Goal: Transaction & Acquisition: Book appointment/travel/reservation

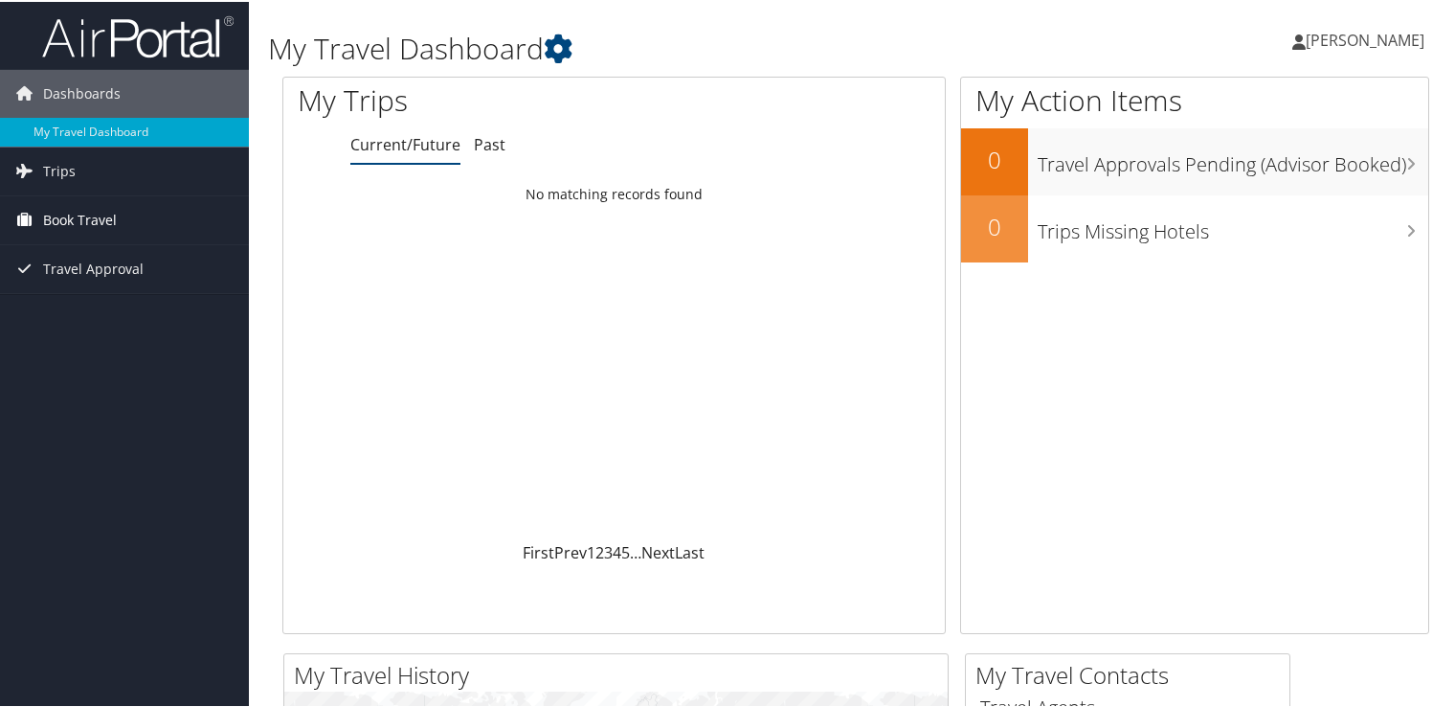
click at [73, 209] on span "Book Travel" at bounding box center [80, 218] width 74 height 48
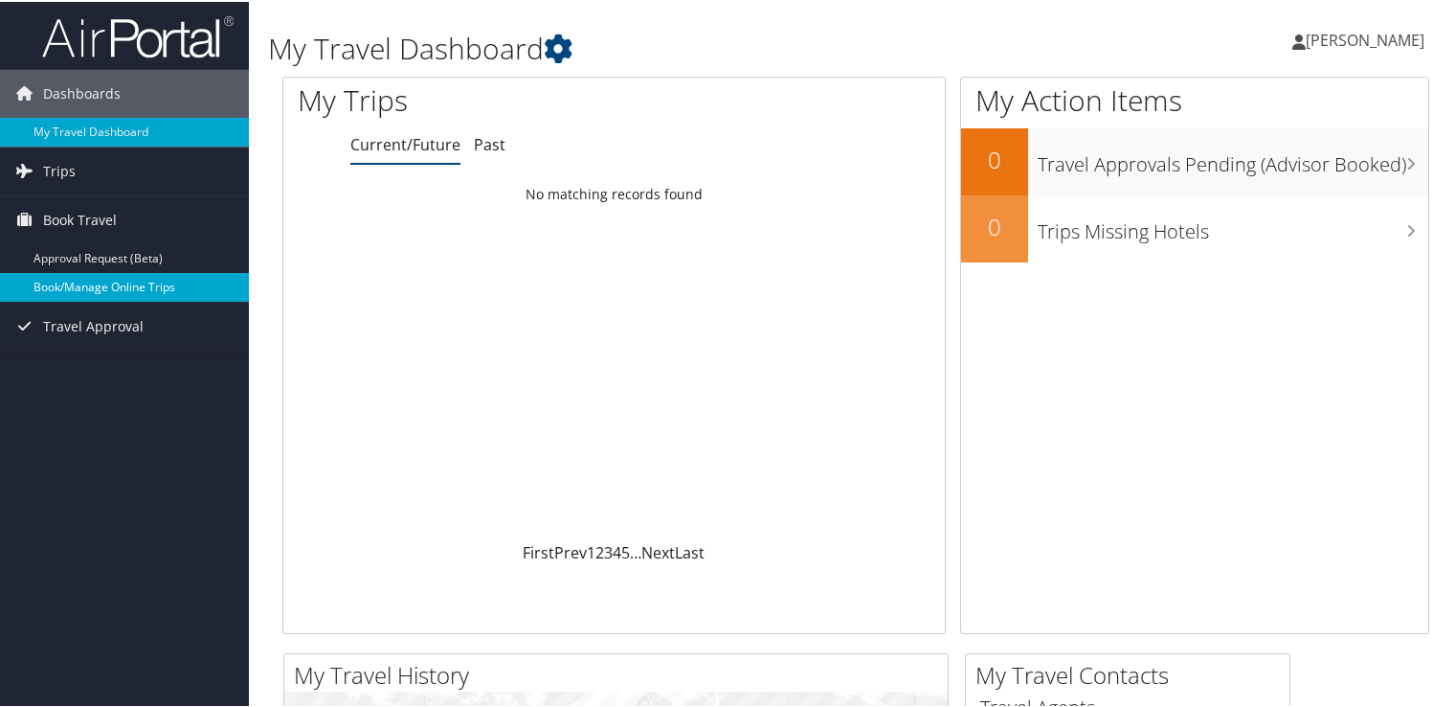
click at [108, 280] on link "Book/Manage Online Trips" at bounding box center [124, 285] width 249 height 29
click at [91, 213] on span "Book Travel" at bounding box center [80, 218] width 74 height 48
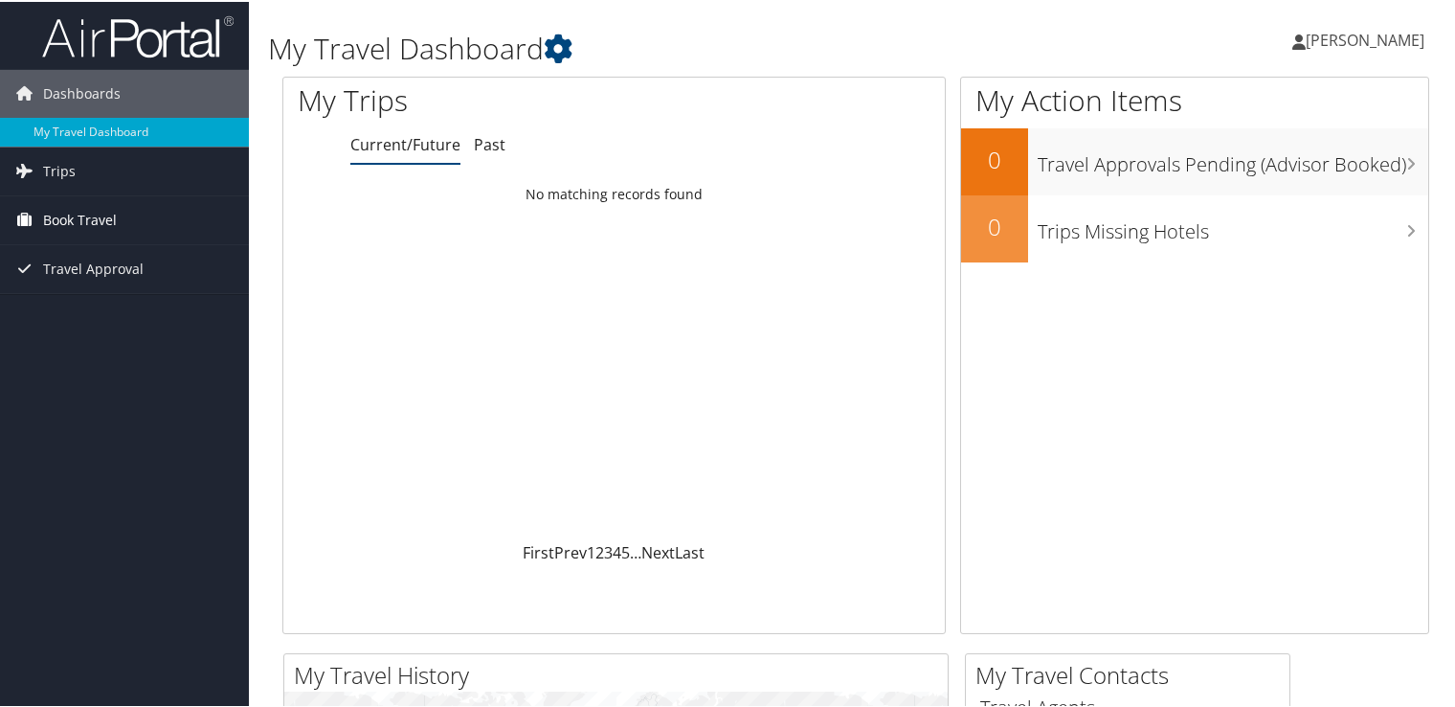
click at [85, 216] on span "Book Travel" at bounding box center [80, 218] width 74 height 48
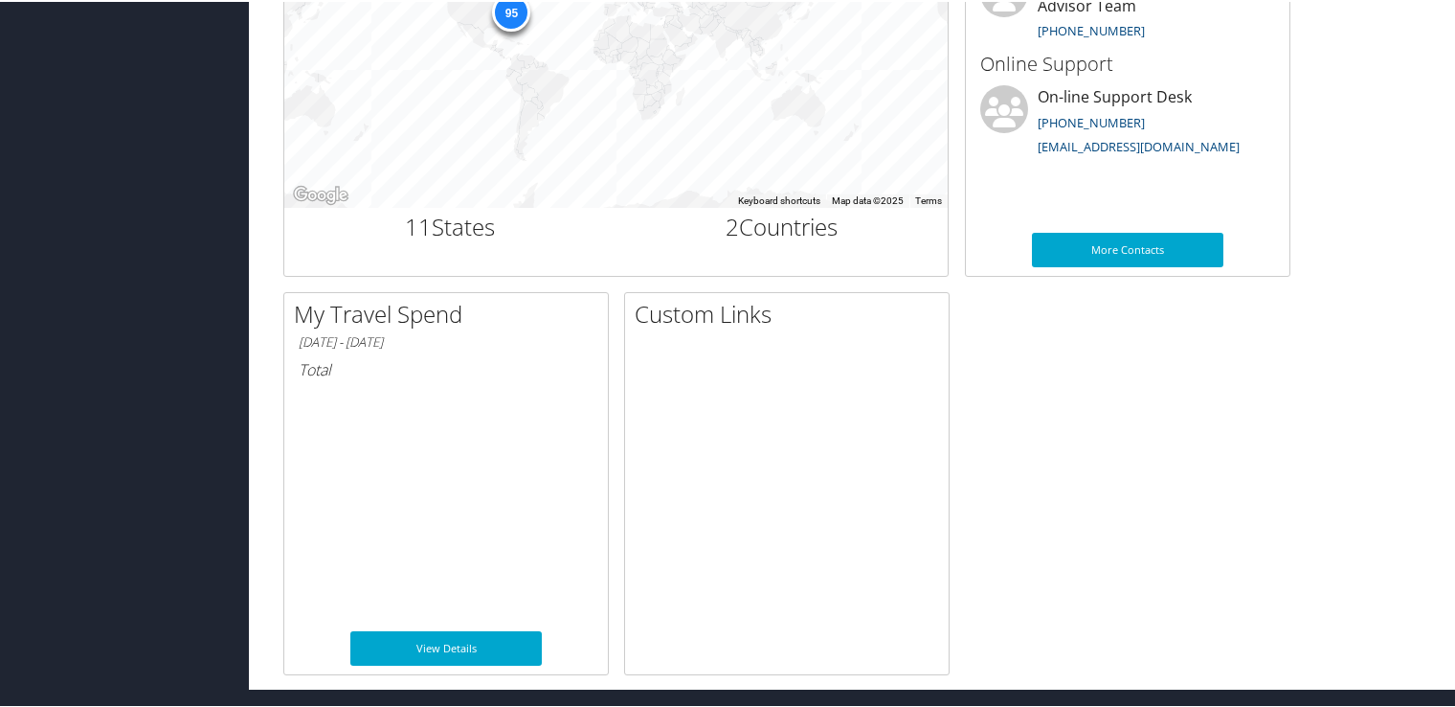
scroll to position [758, 0]
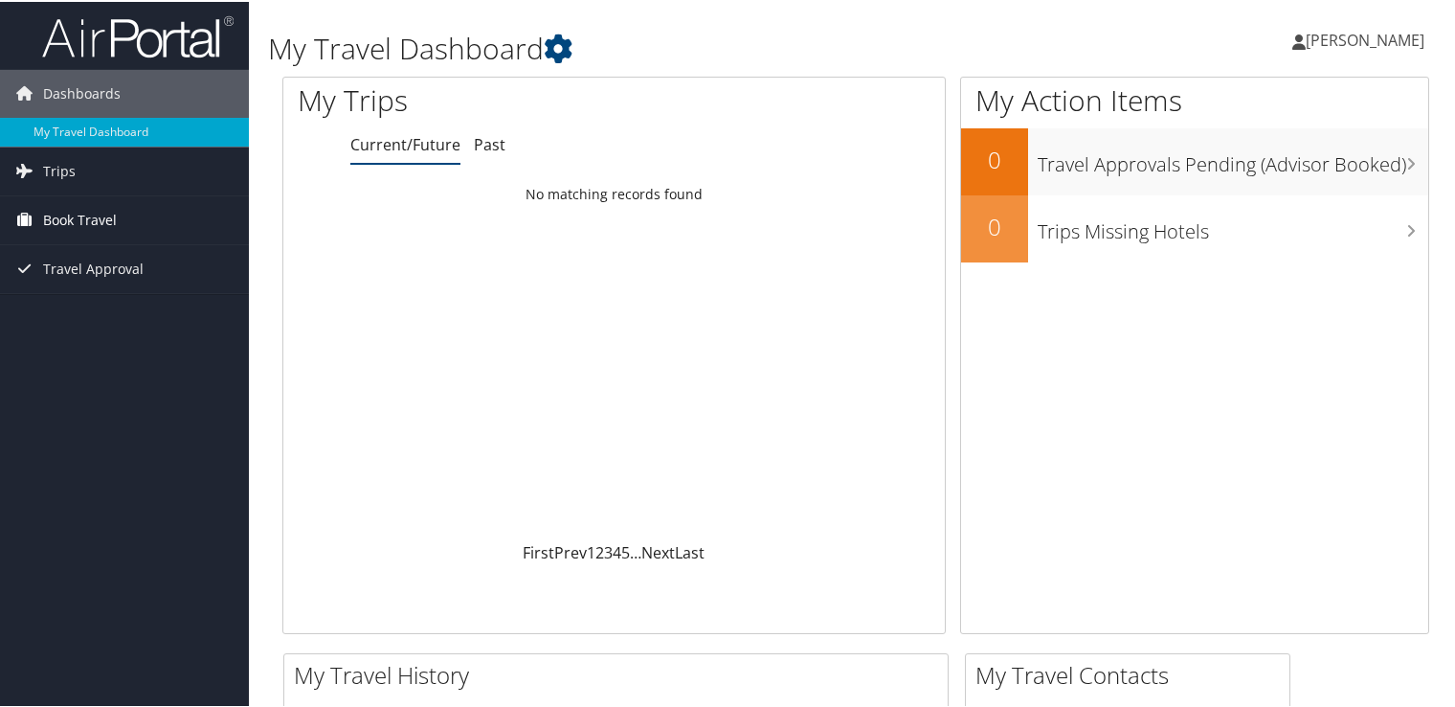
click at [72, 213] on span "Book Travel" at bounding box center [80, 218] width 74 height 48
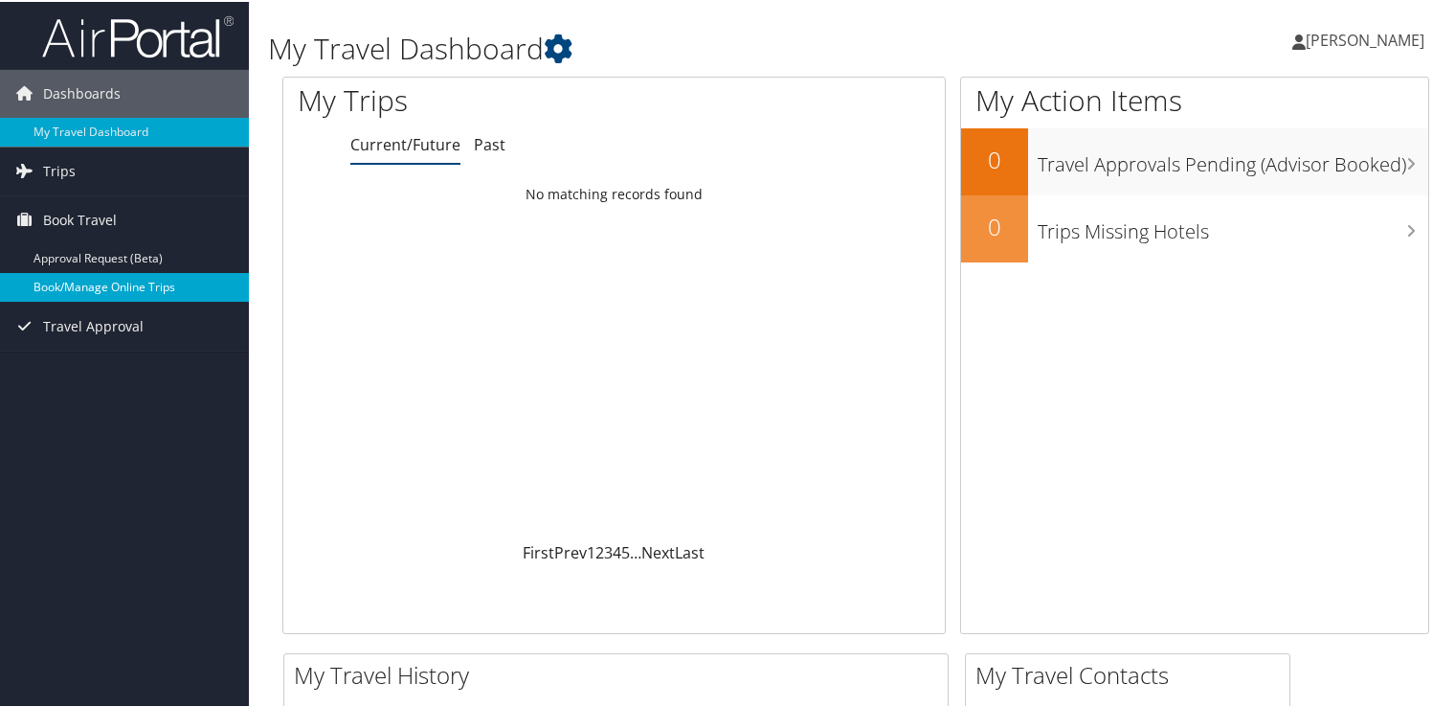
click at [134, 282] on link "Book/Manage Online Trips" at bounding box center [124, 285] width 249 height 29
click at [626, 636] on div "My Trips Current/Future Past Loading... No matching records found First Prev 1 …" at bounding box center [856, 363] width 1176 height 576
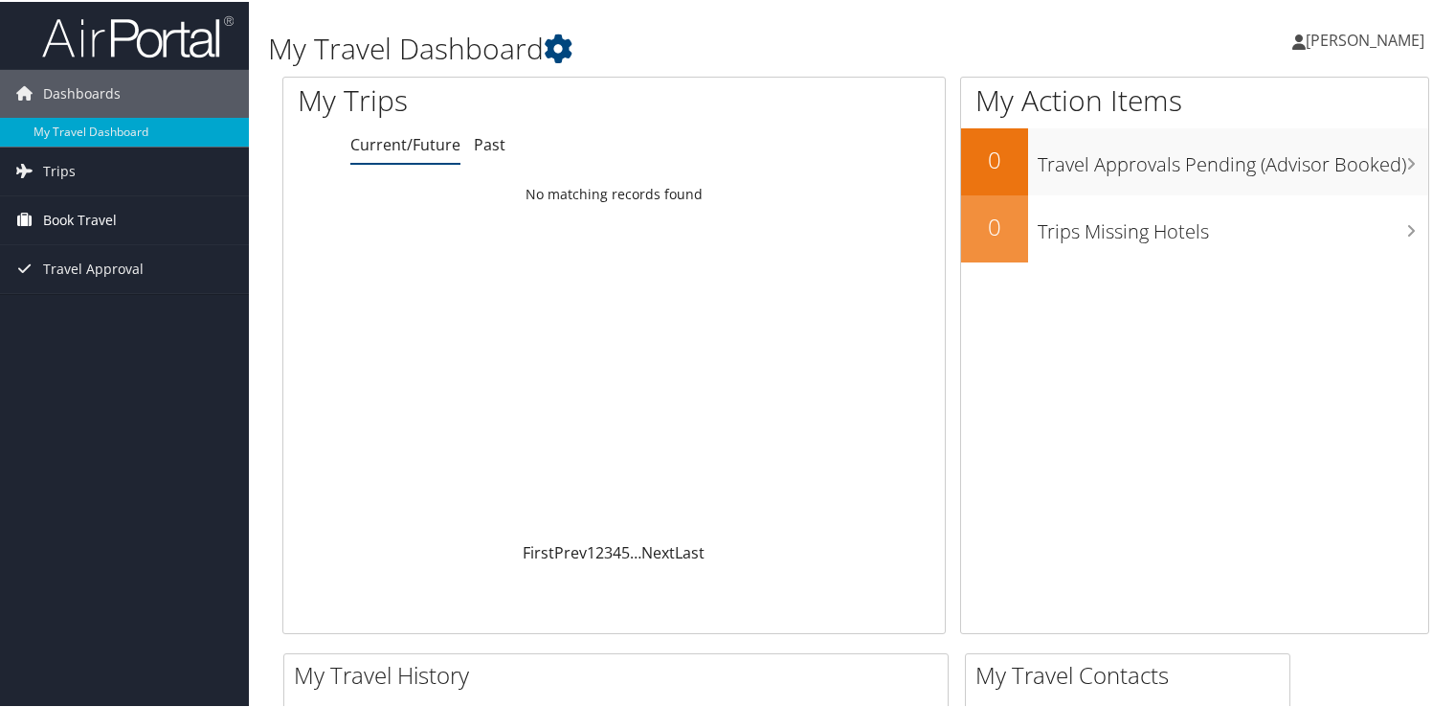
click at [101, 214] on span "Book Travel" at bounding box center [80, 218] width 74 height 48
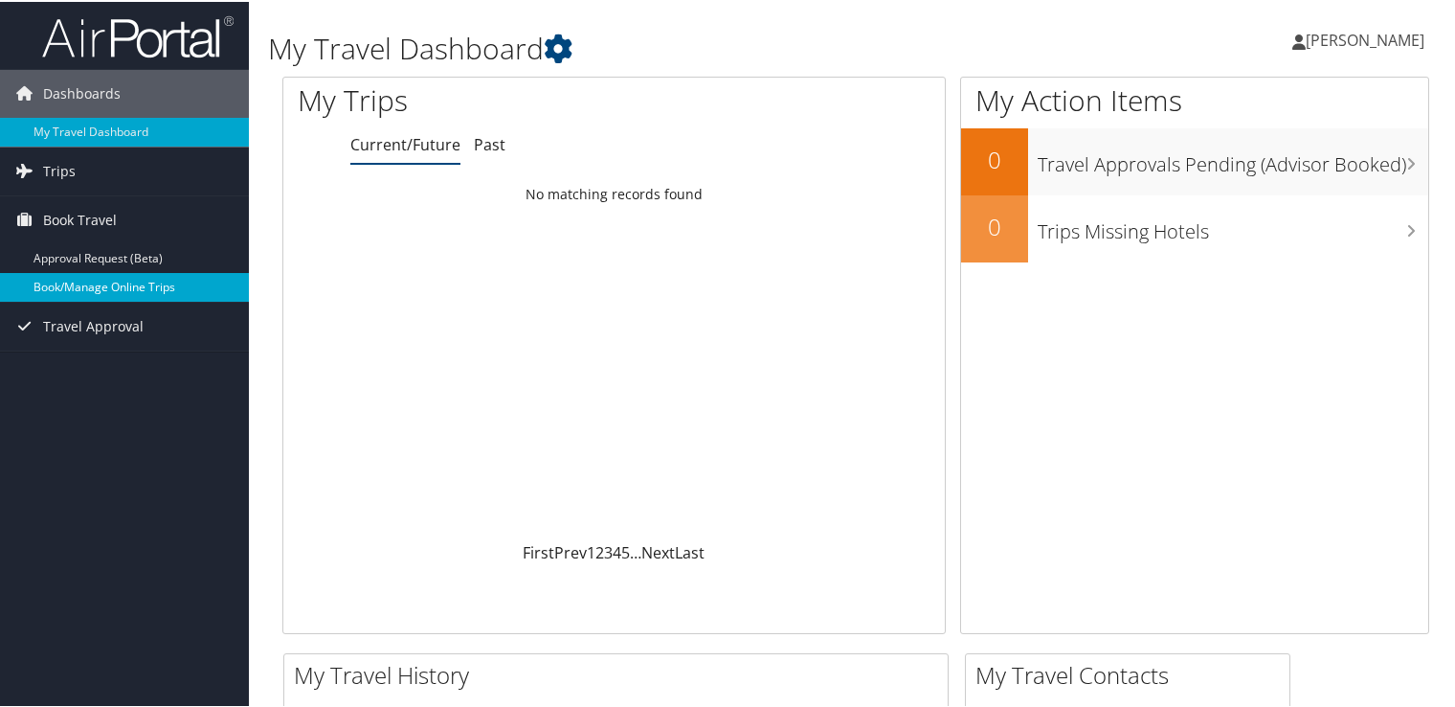
click at [96, 283] on link "Book/Manage Online Trips" at bounding box center [124, 285] width 249 height 29
click at [119, 285] on link "Book/Manage Online Trips" at bounding box center [124, 285] width 249 height 29
